Goal: Task Accomplishment & Management: Manage account settings

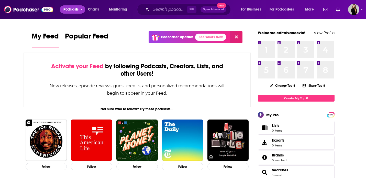
click at [79, 8] on span "Podcasts" at bounding box center [70, 9] width 15 height 7
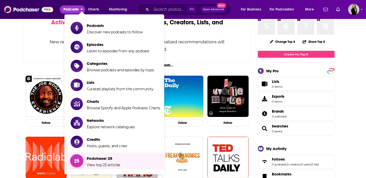
scroll to position [44, 0]
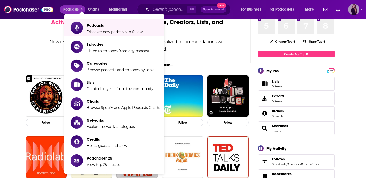
click at [362, 10] on icon "Show profile menu" at bounding box center [362, 9] width 2 height 3
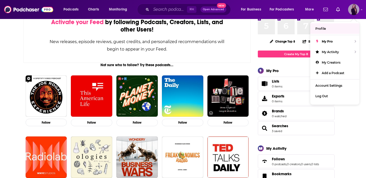
click at [318, 30] on span "Profile" at bounding box center [321, 29] width 10 height 4
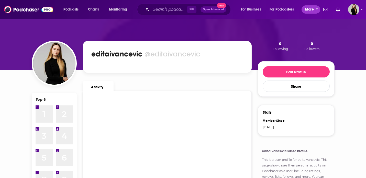
click at [307, 9] on span "More" at bounding box center [309, 9] width 9 height 7
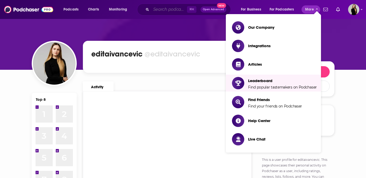
click at [174, 8] on input "Search podcasts, credits, & more..." at bounding box center [169, 9] width 36 height 8
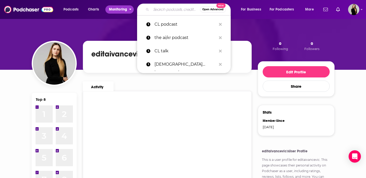
click at [122, 10] on span "Monitoring" at bounding box center [118, 9] width 18 height 7
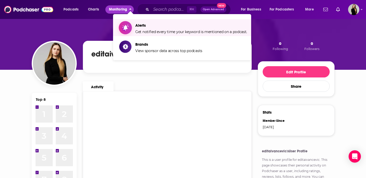
click at [138, 31] on span "Get notified every time your keyword is mentioned on a podcast." at bounding box center [191, 31] width 112 height 5
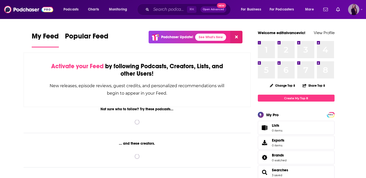
click at [355, 12] on img "Logged in as editaivancevic" at bounding box center [353, 9] width 11 height 11
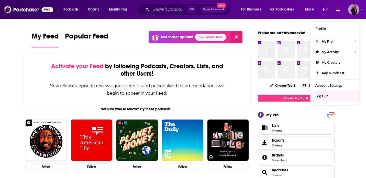
click at [318, 94] on span "Log Out" at bounding box center [322, 96] width 13 height 4
